Goal: Task Accomplishment & Management: Manage account settings

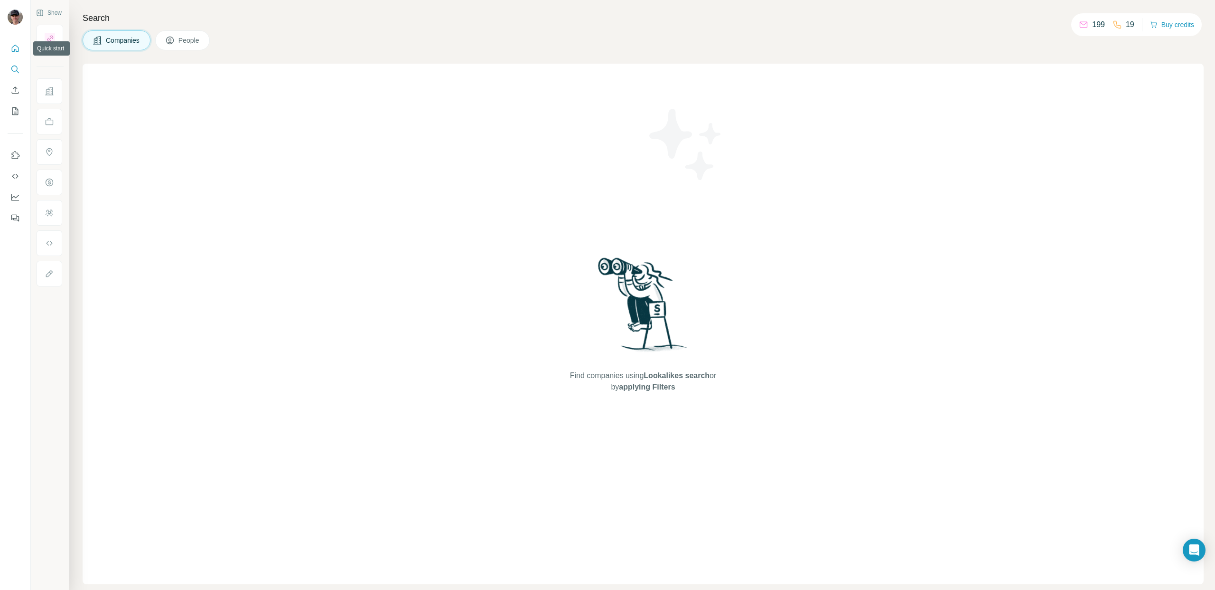
click at [20, 52] on button "Quick start" at bounding box center [15, 48] width 15 height 17
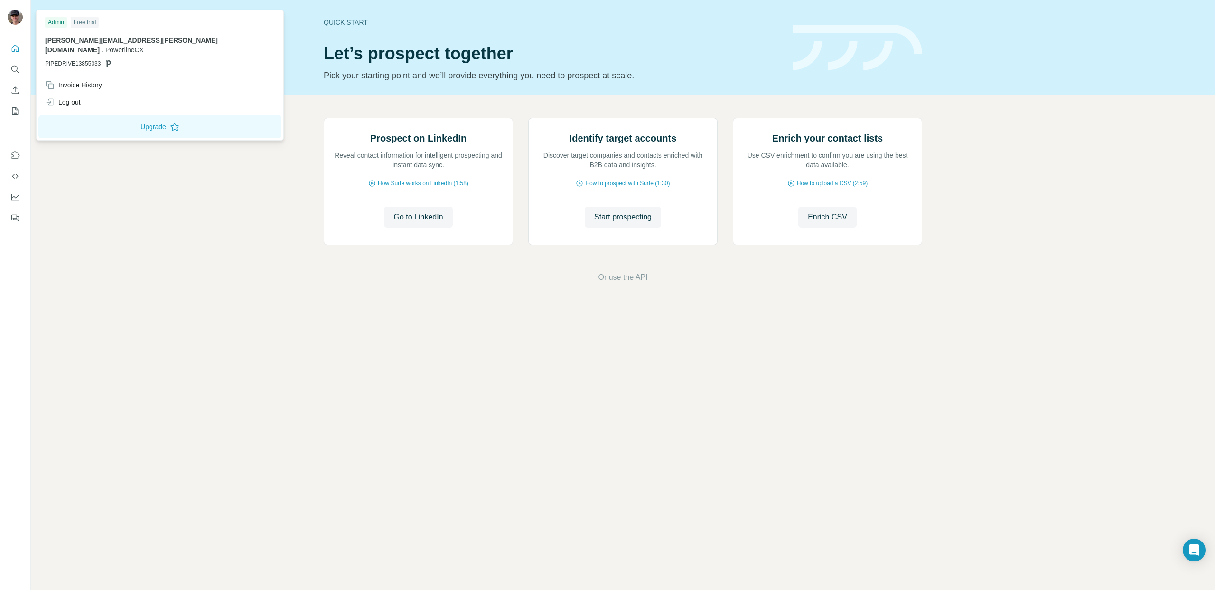
click at [18, 27] on div at bounding box center [17, 18] width 28 height 31
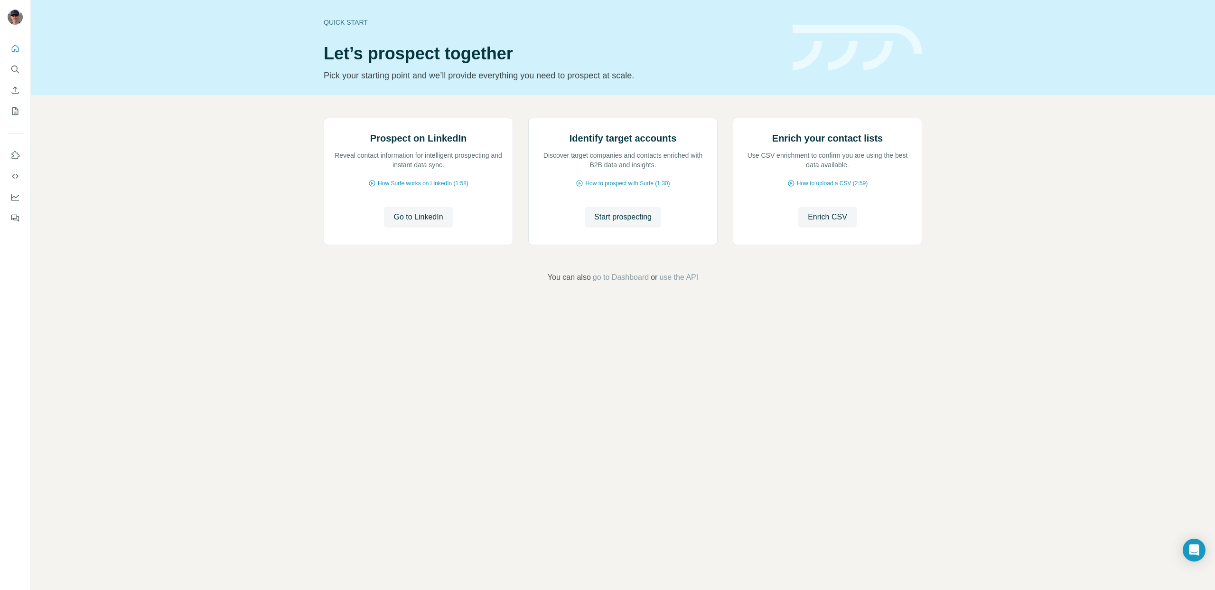
click at [18, 21] on img at bounding box center [15, 16] width 15 height 15
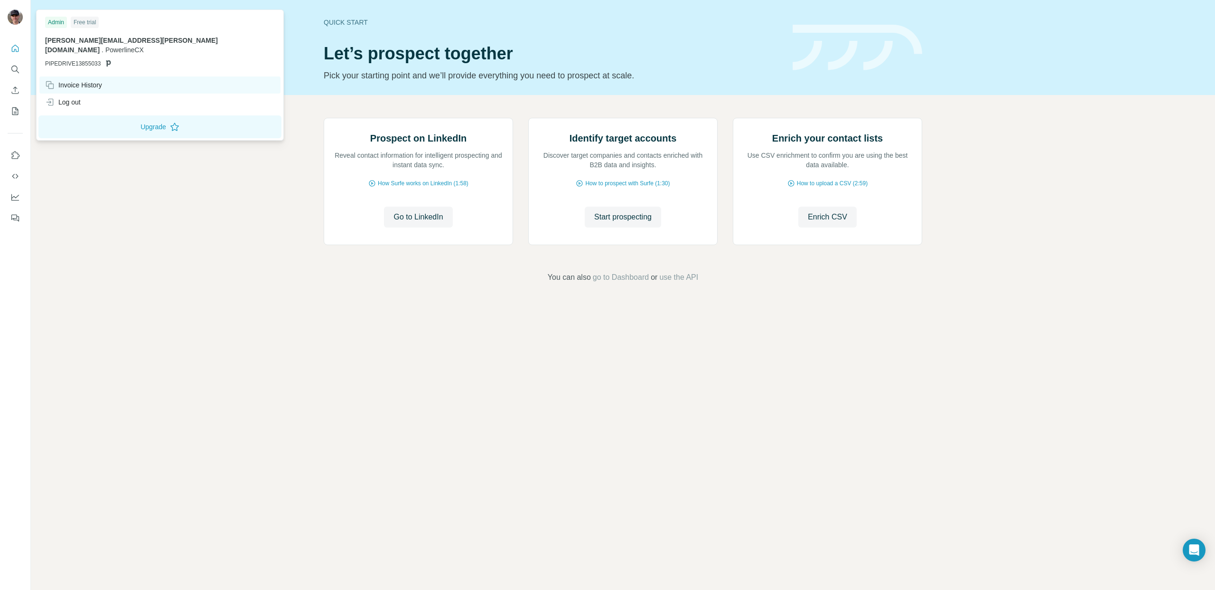
click at [91, 80] on div "Invoice History" at bounding box center [73, 84] width 57 height 9
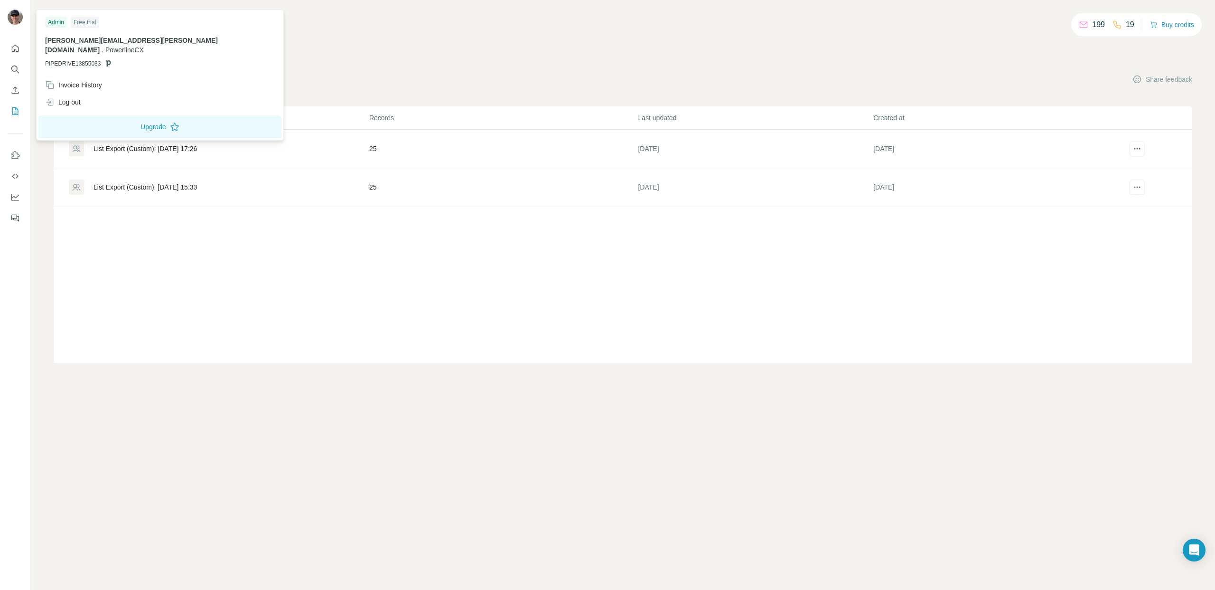
click at [23, 19] on div at bounding box center [17, 18] width 28 height 31
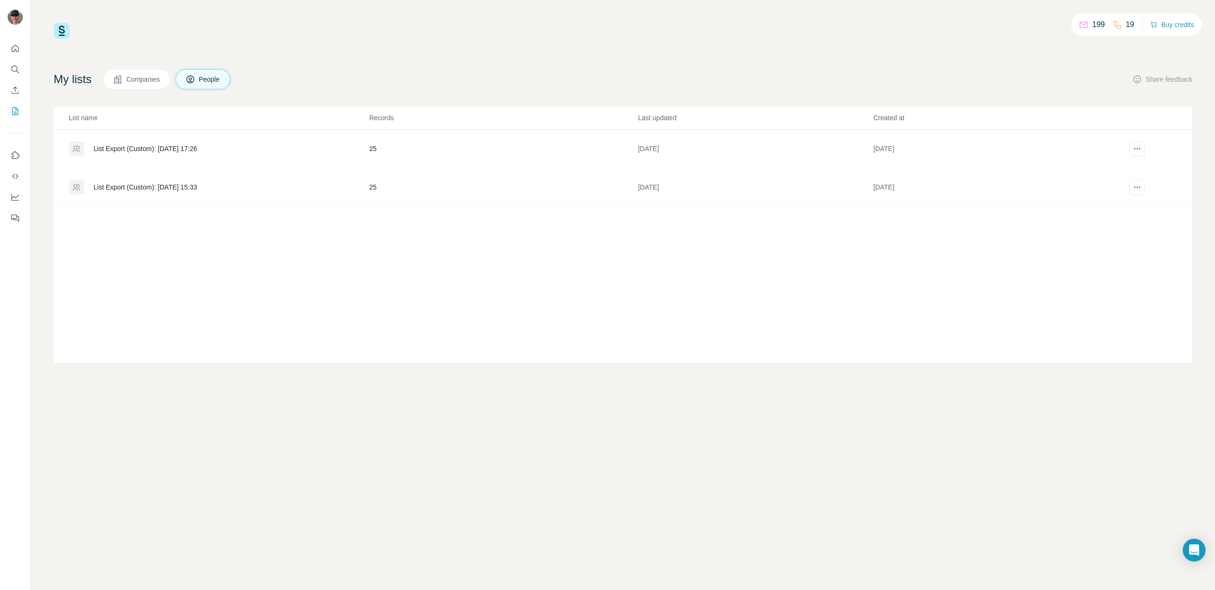
click at [11, 19] on img at bounding box center [15, 16] width 15 height 15
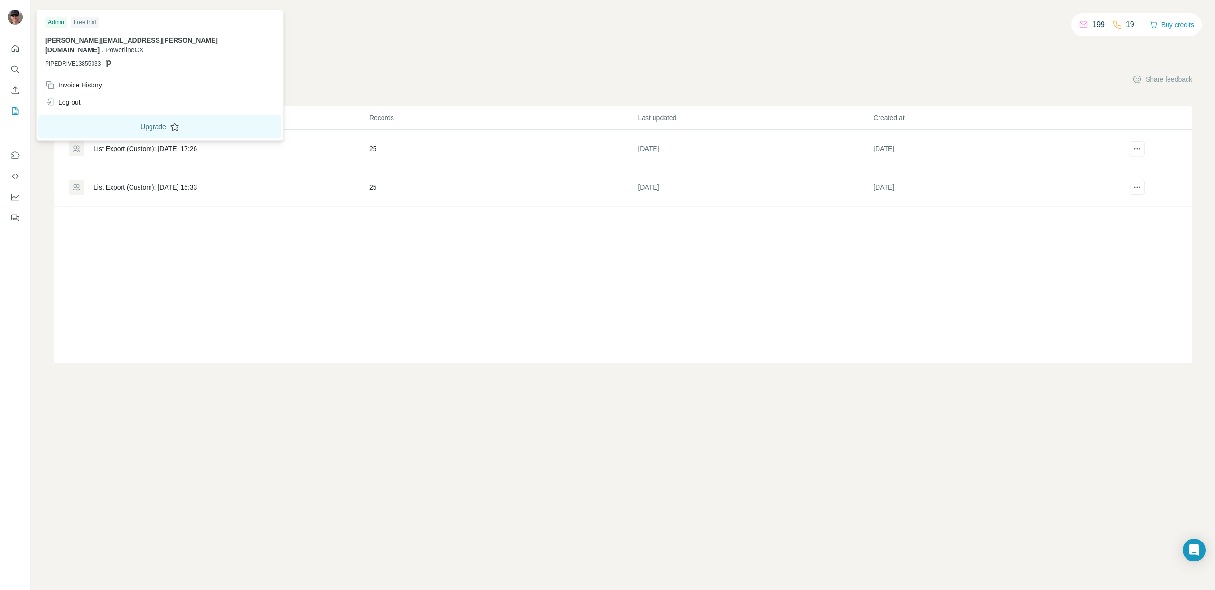
click at [120, 119] on button "Upgrade" at bounding box center [159, 126] width 243 height 23
